Goal: Communication & Community: Answer question/provide support

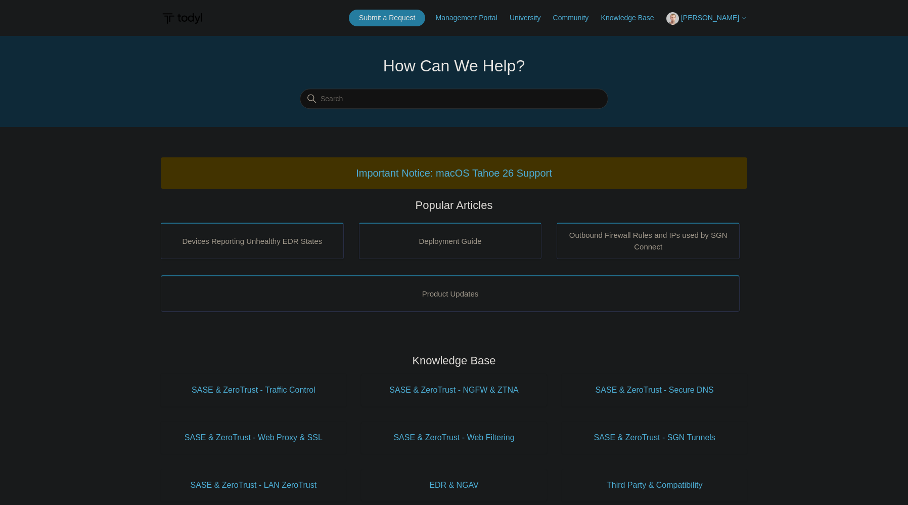
click at [718, 17] on span "[PERSON_NAME]" at bounding box center [710, 18] width 58 height 8
click at [719, 39] on link "My Support Requests" at bounding box center [716, 40] width 99 height 18
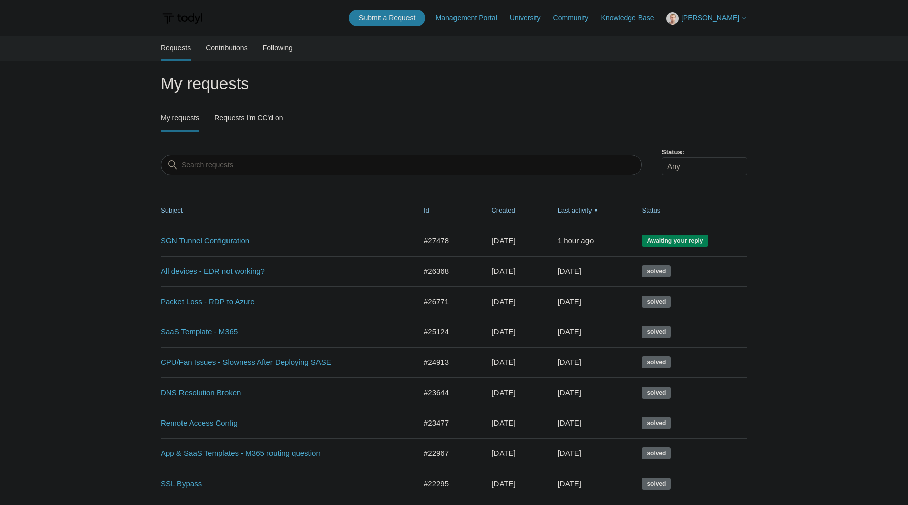
click at [237, 238] on link "SGN Tunnel Configuration" at bounding box center [281, 241] width 240 height 12
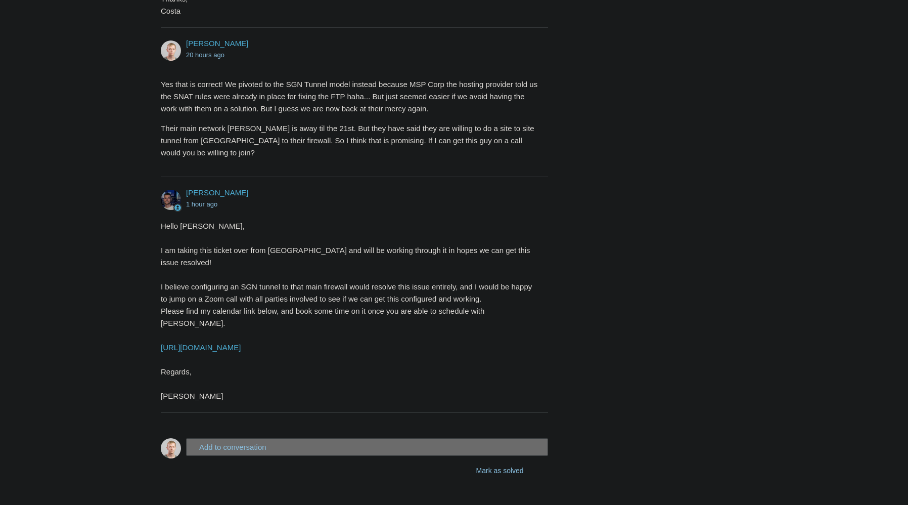
scroll to position [714, 0]
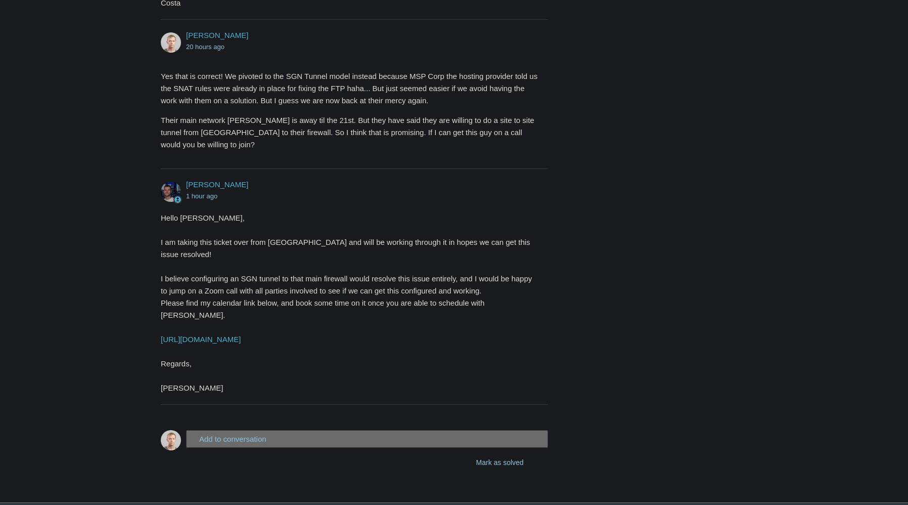
click at [323, 430] on button "Add to conversation" at bounding box center [367, 439] width 362 height 18
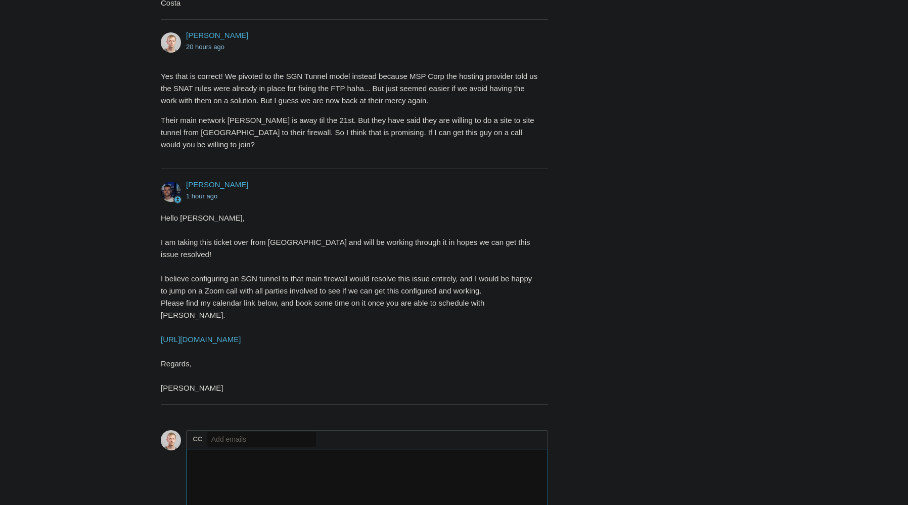
type textarea "W"
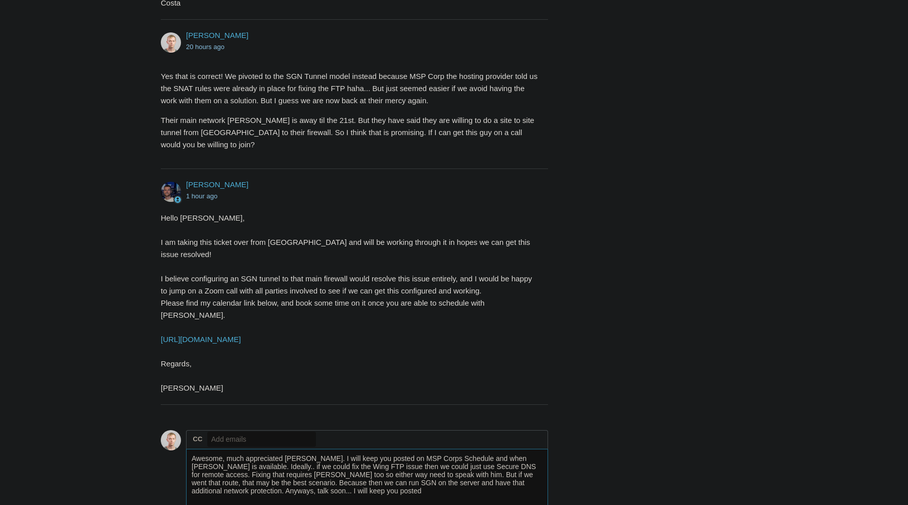
click at [365, 460] on textarea "Awesome, much appreciated Connor. I will keep you posted on MSP Corps Schedule …" at bounding box center [367, 482] width 362 height 68
type textarea "Awesome, much appreciated Connor. I will keep you posted on MSP Corps Schedule …"
